Goal: Task Accomplishment & Management: Use online tool/utility

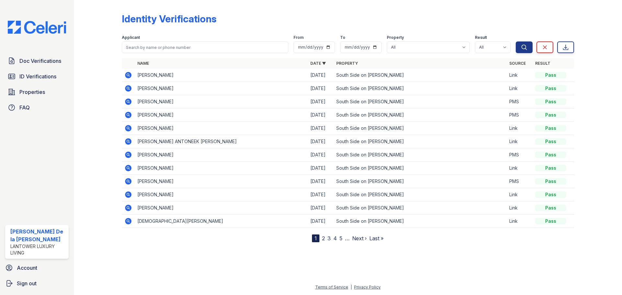
click at [35, 29] on img at bounding box center [37, 27] width 69 height 13
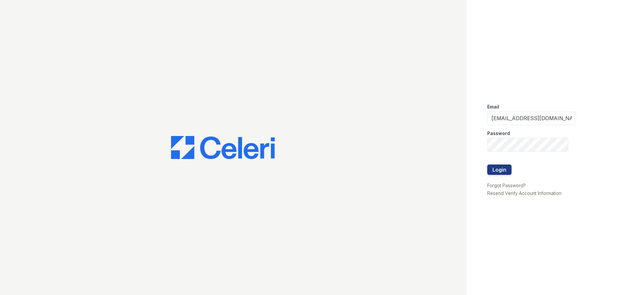
click at [497, 169] on button "Login" at bounding box center [499, 170] width 24 height 10
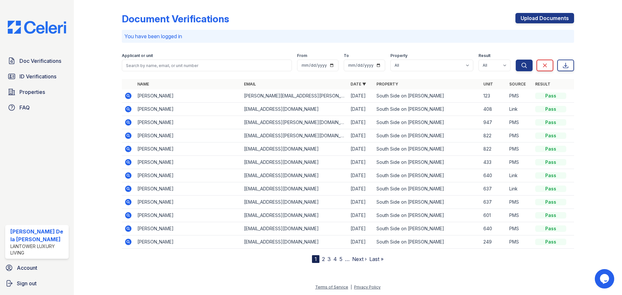
click at [35, 76] on span "ID Verifications" at bounding box center [37, 77] width 37 height 8
